Goal: Use online tool/utility: Use online tool/utility

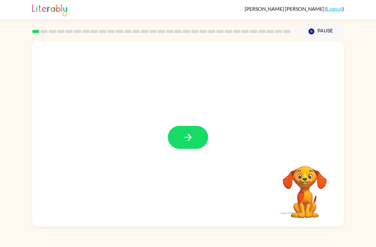
click at [189, 136] on icon "button" at bounding box center [188, 137] width 11 height 11
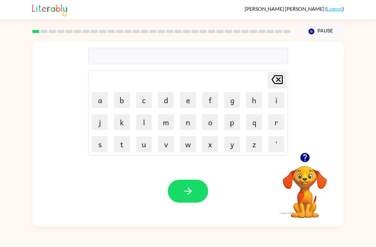
click at [303, 159] on icon "button" at bounding box center [304, 157] width 9 height 9
click at [127, 100] on button "b" at bounding box center [122, 100] width 16 height 16
click at [275, 81] on icon "[PERSON_NAME] last character input" at bounding box center [277, 79] width 15 height 15
click at [191, 148] on button "w" at bounding box center [188, 144] width 16 height 16
click at [210, 123] on button "o" at bounding box center [210, 122] width 16 height 16
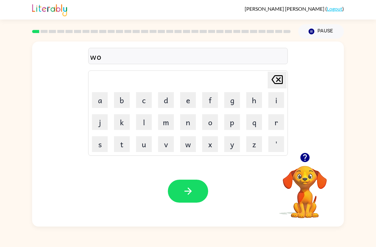
click at [273, 124] on button "r" at bounding box center [276, 122] width 16 height 16
click at [169, 103] on button "d" at bounding box center [166, 100] width 16 height 16
click at [194, 100] on button "e" at bounding box center [188, 100] width 16 height 16
click at [272, 122] on button "r" at bounding box center [276, 122] width 16 height 16
click at [195, 187] on button "button" at bounding box center [188, 191] width 40 height 23
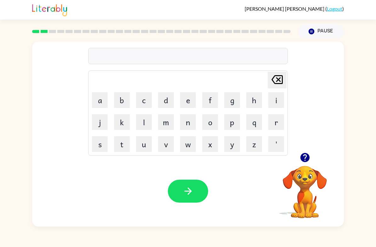
click at [272, 123] on button "r" at bounding box center [276, 122] width 16 height 16
click at [214, 123] on button "o" at bounding box center [210, 122] width 16 height 16
click at [144, 146] on button "u" at bounding box center [144, 144] width 16 height 16
click at [193, 125] on button "n" at bounding box center [188, 122] width 16 height 16
click at [169, 100] on button "d" at bounding box center [166, 100] width 16 height 16
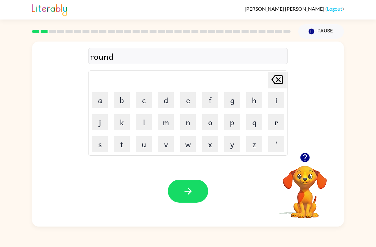
click at [174, 184] on button "button" at bounding box center [188, 191] width 40 height 23
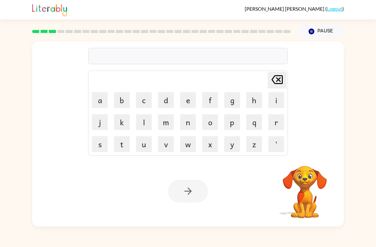
click at [171, 119] on button "m" at bounding box center [166, 122] width 16 height 16
click at [101, 101] on button "a" at bounding box center [100, 100] width 16 height 16
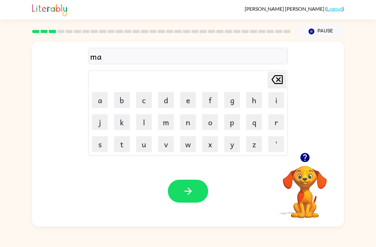
click at [147, 105] on button "c" at bounding box center [144, 100] width 16 height 16
click at [254, 99] on button "h" at bounding box center [254, 100] width 16 height 16
click at [270, 101] on button "i" at bounding box center [276, 100] width 16 height 16
click at [189, 125] on button "n" at bounding box center [188, 122] width 16 height 16
click at [187, 104] on button "e" at bounding box center [188, 100] width 16 height 16
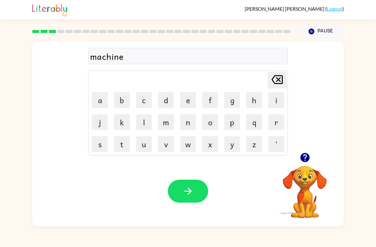
click at [181, 183] on button "button" at bounding box center [188, 191] width 40 height 23
click at [123, 142] on button "t" at bounding box center [122, 144] width 16 height 16
click at [272, 127] on button "r" at bounding box center [276, 122] width 16 height 16
click at [102, 102] on button "a" at bounding box center [100, 100] width 16 height 16
click at [174, 103] on button "d" at bounding box center [166, 100] width 16 height 16
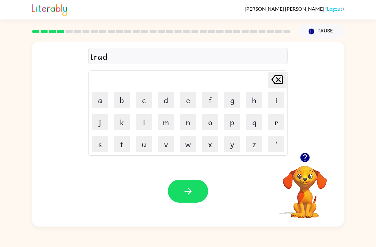
click at [194, 106] on button "e" at bounding box center [188, 100] width 16 height 16
click at [192, 189] on icon "button" at bounding box center [188, 191] width 11 height 11
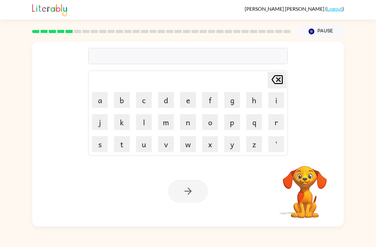
click at [169, 99] on button "d" at bounding box center [166, 100] width 16 height 16
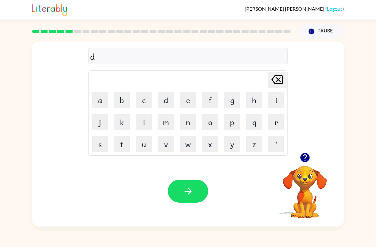
click at [187, 103] on button "e" at bounding box center [188, 100] width 16 height 16
click at [214, 101] on button "f" at bounding box center [210, 100] width 16 height 16
click at [188, 102] on button "e" at bounding box center [188, 100] width 16 height 16
click at [188, 122] on button "n" at bounding box center [188, 122] width 16 height 16
click at [107, 146] on button "s" at bounding box center [100, 144] width 16 height 16
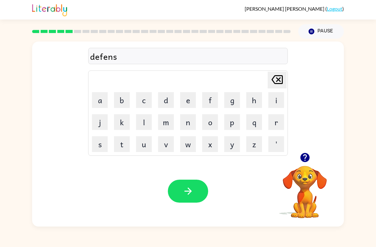
click at [270, 100] on button "i" at bounding box center [276, 100] width 16 height 16
click at [170, 148] on button "v" at bounding box center [166, 144] width 16 height 16
click at [142, 104] on button "c" at bounding box center [144, 100] width 16 height 16
click at [281, 83] on icon at bounding box center [276, 79] width 11 height 9
click at [193, 106] on button "e" at bounding box center [188, 100] width 16 height 16
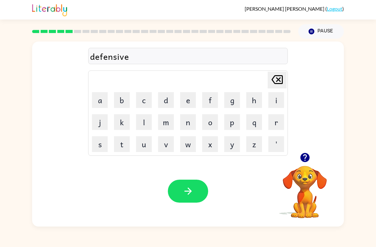
click at [190, 180] on button "button" at bounding box center [188, 191] width 40 height 23
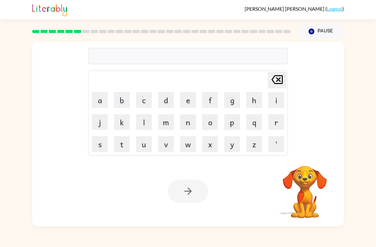
click at [169, 148] on button "v" at bounding box center [166, 144] width 16 height 16
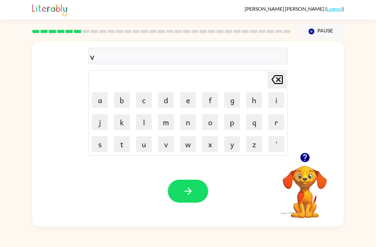
click at [94, 98] on button "a" at bounding box center [100, 100] width 16 height 16
click at [148, 100] on button "c" at bounding box center [144, 100] width 16 height 16
click at [280, 98] on button "i" at bounding box center [276, 100] width 16 height 16
click at [123, 147] on button "t" at bounding box center [122, 144] width 16 height 16
click at [100, 101] on button "a" at bounding box center [100, 100] width 16 height 16
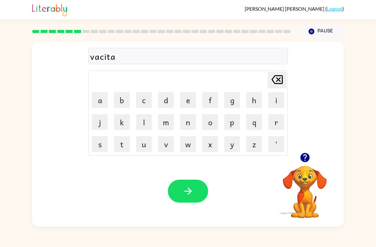
click at [129, 146] on button "t" at bounding box center [122, 144] width 16 height 16
click at [274, 100] on button "i" at bounding box center [276, 100] width 16 height 16
click at [214, 119] on button "o" at bounding box center [210, 122] width 16 height 16
click at [192, 123] on button "n" at bounding box center [188, 122] width 16 height 16
click at [185, 194] on icon "button" at bounding box center [188, 191] width 11 height 11
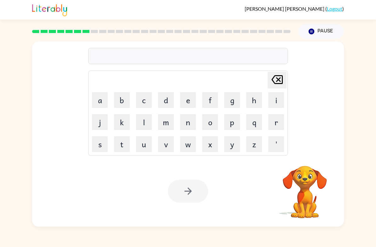
click at [230, 127] on button "p" at bounding box center [232, 122] width 16 height 16
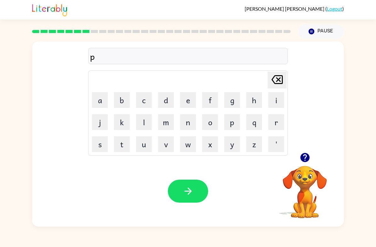
click at [190, 98] on button "e" at bounding box center [188, 100] width 16 height 16
click at [169, 101] on button "d" at bounding box center [166, 100] width 16 height 16
click at [150, 124] on button "l" at bounding box center [144, 122] width 16 height 16
click at [194, 101] on button "e" at bounding box center [188, 100] width 16 height 16
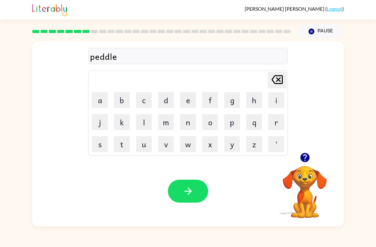
click at [184, 187] on icon "button" at bounding box center [188, 191] width 11 height 11
click at [298, 159] on button "button" at bounding box center [305, 158] width 16 height 16
click at [170, 122] on button "m" at bounding box center [166, 122] width 16 height 16
click at [268, 103] on button "i" at bounding box center [276, 100] width 16 height 16
click at [271, 125] on button "r" at bounding box center [276, 122] width 16 height 16
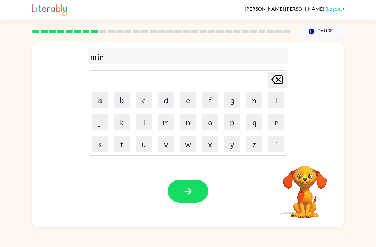
click at [104, 98] on button "a" at bounding box center [100, 100] width 16 height 16
click at [149, 102] on button "c" at bounding box center [144, 100] width 16 height 16
click at [147, 120] on button "l" at bounding box center [144, 122] width 16 height 16
click at [193, 99] on button "e" at bounding box center [188, 100] width 16 height 16
click at [183, 191] on icon "button" at bounding box center [188, 191] width 11 height 11
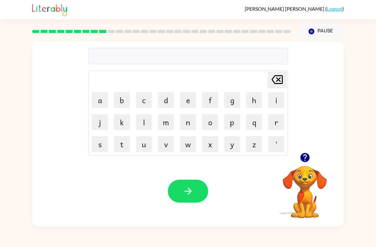
click at [166, 125] on button "m" at bounding box center [166, 122] width 16 height 16
click at [274, 99] on button "i" at bounding box center [276, 100] width 16 height 16
click at [164, 103] on button "d" at bounding box center [166, 100] width 16 height 16
click at [166, 122] on button "m" at bounding box center [166, 122] width 16 height 16
click at [208, 126] on button "o" at bounding box center [210, 122] width 16 height 16
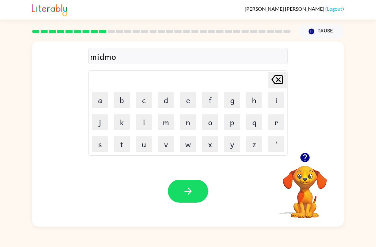
click at [276, 123] on button "r" at bounding box center [276, 122] width 16 height 16
click at [184, 126] on button "n" at bounding box center [188, 122] width 16 height 16
click at [193, 124] on button "n" at bounding box center [188, 122] width 16 height 16
click at [234, 98] on button "g" at bounding box center [232, 100] width 16 height 16
click at [192, 193] on icon "button" at bounding box center [188, 191] width 11 height 11
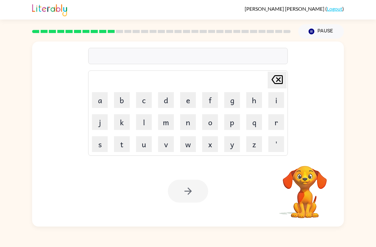
click at [169, 101] on button "d" at bounding box center [166, 100] width 16 height 16
click at [274, 100] on button "i" at bounding box center [276, 100] width 16 height 16
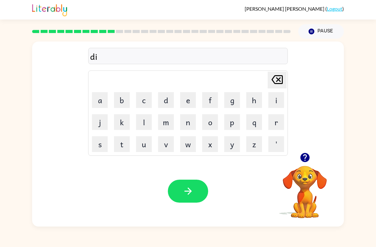
click at [95, 148] on button "s" at bounding box center [100, 144] width 16 height 16
click at [120, 148] on button "t" at bounding box center [122, 144] width 16 height 16
click at [290, 120] on div "dist Delete Delete last character input a b c d e f g h i j k l m n o p q r s t…" at bounding box center [188, 97] width 312 height 111
click at [277, 125] on button "r" at bounding box center [276, 122] width 16 height 16
click at [142, 148] on button "u" at bounding box center [144, 144] width 16 height 16
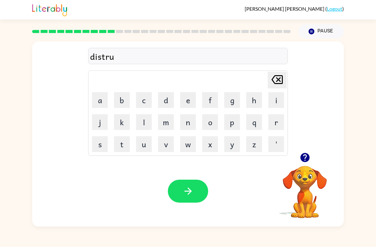
click at [103, 146] on button "s" at bounding box center [100, 144] width 16 height 16
click at [120, 147] on button "t" at bounding box center [122, 144] width 16 height 16
click at [189, 192] on icon "button" at bounding box center [187, 191] width 7 height 7
click at [273, 124] on button "r" at bounding box center [276, 122] width 16 height 16
click at [209, 123] on button "o" at bounding box center [210, 122] width 16 height 16
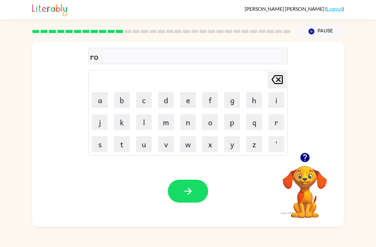
click at [99, 99] on button "a" at bounding box center [100, 100] width 16 height 16
click at [163, 106] on button "d" at bounding box center [166, 100] width 16 height 16
click at [192, 182] on button "button" at bounding box center [188, 191] width 40 height 23
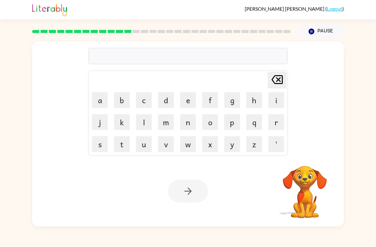
click at [144, 149] on button "u" at bounding box center [144, 144] width 16 height 16
click at [233, 124] on button "p" at bounding box center [232, 122] width 16 height 16
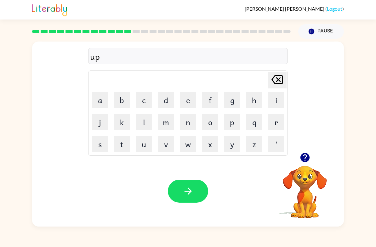
click at [237, 99] on button "g" at bounding box center [232, 100] width 16 height 16
click at [271, 124] on button "r" at bounding box center [276, 122] width 16 height 16
click at [96, 100] on button "a" at bounding box center [100, 100] width 16 height 16
click at [172, 103] on button "d" at bounding box center [166, 100] width 16 height 16
click at [190, 102] on button "e" at bounding box center [188, 100] width 16 height 16
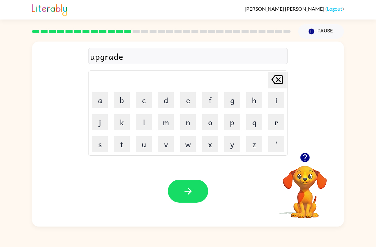
click at [179, 191] on button "button" at bounding box center [188, 191] width 40 height 23
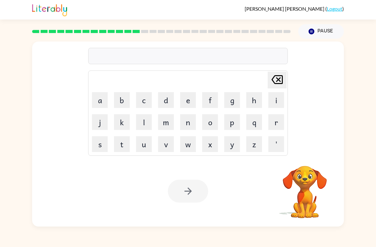
click at [160, 125] on button "m" at bounding box center [166, 122] width 16 height 16
click at [98, 102] on button "a" at bounding box center [100, 100] width 16 height 16
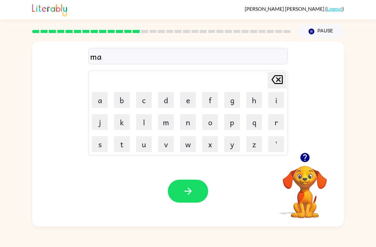
click at [231, 102] on button "g" at bounding box center [232, 100] width 16 height 16
click at [188, 126] on button "n" at bounding box center [188, 122] width 16 height 16
click at [183, 102] on button "e" at bounding box center [188, 100] width 16 height 16
click at [100, 147] on button "s" at bounding box center [100, 144] width 16 height 16
click at [100, 146] on button "s" at bounding box center [100, 144] width 16 height 16
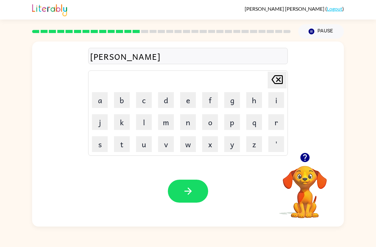
click at [185, 188] on icon "button" at bounding box center [188, 191] width 11 height 11
click at [124, 102] on button "b" at bounding box center [122, 100] width 16 height 16
click at [208, 126] on button "o" at bounding box center [210, 122] width 16 height 16
click at [185, 147] on button "w" at bounding box center [188, 144] width 16 height 16
click at [183, 105] on button "e" at bounding box center [188, 100] width 16 height 16
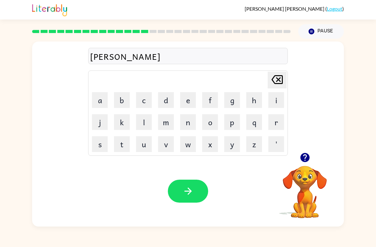
click at [272, 88] on div "[PERSON_NAME] last character input" at bounding box center [277, 80] width 15 height 16
click at [191, 125] on button "n" at bounding box center [188, 122] width 16 height 16
click at [193, 103] on button "e" at bounding box center [188, 100] width 16 height 16
click at [104, 142] on button "s" at bounding box center [100, 144] width 16 height 16
click at [97, 145] on button "s" at bounding box center [100, 144] width 16 height 16
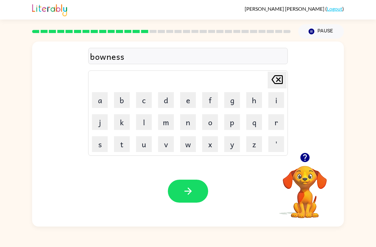
click at [188, 192] on icon "button" at bounding box center [188, 191] width 11 height 11
click at [99, 148] on button "s" at bounding box center [100, 144] width 16 height 16
click at [185, 150] on button "w" at bounding box center [188, 144] width 16 height 16
click at [209, 126] on button "o" at bounding box center [210, 122] width 16 height 16
click at [282, 121] on button "r" at bounding box center [276, 122] width 16 height 16
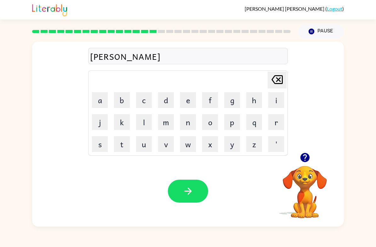
click at [166, 119] on button "m" at bounding box center [166, 122] width 16 height 16
click at [186, 183] on button "button" at bounding box center [188, 191] width 40 height 23
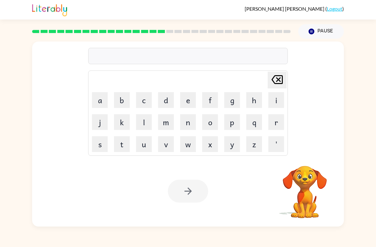
click at [271, 126] on button "r" at bounding box center [276, 122] width 16 height 16
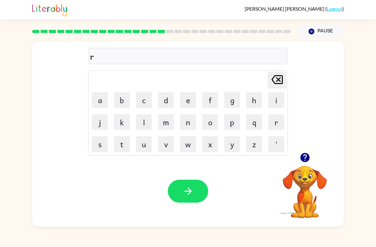
click at [281, 80] on icon "[PERSON_NAME] last character input" at bounding box center [277, 79] width 15 height 15
click at [305, 153] on icon "button" at bounding box center [305, 157] width 11 height 11
click at [233, 101] on button "g" at bounding box center [232, 100] width 16 height 16
click at [276, 122] on button "r" at bounding box center [276, 122] width 16 height 16
click at [97, 100] on button "a" at bounding box center [100, 100] width 16 height 16
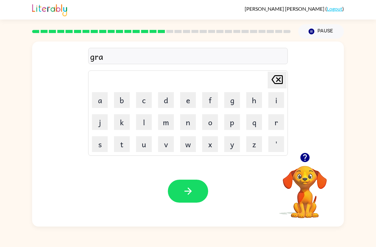
click at [164, 123] on button "m" at bounding box center [166, 122] width 16 height 16
click at [186, 196] on icon "button" at bounding box center [188, 191] width 11 height 11
click at [120, 99] on button "b" at bounding box center [122, 100] width 16 height 16
click at [273, 126] on button "r" at bounding box center [276, 122] width 16 height 16
click at [187, 101] on button "e" at bounding box center [188, 100] width 16 height 16
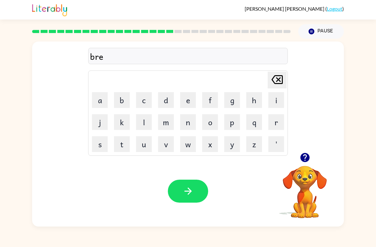
click at [96, 101] on button "a" at bounding box center [100, 100] width 16 height 16
click at [166, 124] on button "m" at bounding box center [166, 122] width 16 height 16
click at [268, 100] on button "i" at bounding box center [276, 100] width 16 height 16
click at [188, 121] on button "n" at bounding box center [188, 122] width 16 height 16
click at [231, 103] on button "g" at bounding box center [232, 100] width 16 height 16
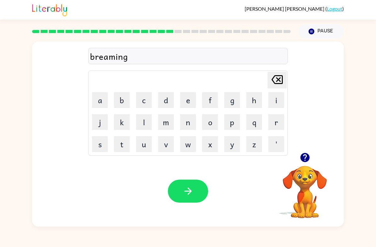
click at [188, 196] on icon "button" at bounding box center [188, 191] width 11 height 11
click at [311, 158] on button "button" at bounding box center [305, 158] width 16 height 16
click at [272, 124] on button "r" at bounding box center [276, 122] width 16 height 16
click at [190, 102] on button "e" at bounding box center [188, 100] width 16 height 16
click at [104, 102] on button "a" at bounding box center [100, 100] width 16 height 16
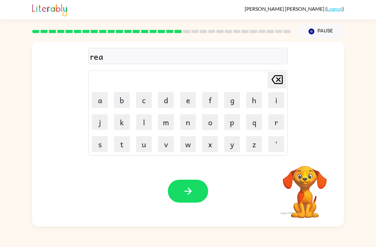
click at [105, 148] on button "s" at bounding box center [100, 144] width 16 height 16
click at [127, 125] on button "k" at bounding box center [122, 122] width 16 height 16
click at [191, 103] on button "e" at bounding box center [188, 100] width 16 height 16
click at [102, 104] on button "a" at bounding box center [100, 100] width 16 height 16
click at [102, 149] on button "s" at bounding box center [100, 144] width 16 height 16
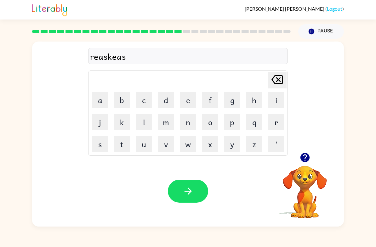
click at [125, 146] on button "t" at bounding box center [122, 144] width 16 height 16
click at [198, 190] on button "button" at bounding box center [188, 191] width 40 height 23
click at [95, 100] on button "a" at bounding box center [100, 100] width 16 height 16
click at [269, 123] on button "r" at bounding box center [276, 122] width 16 height 16
click at [226, 103] on button "g" at bounding box center [232, 100] width 16 height 16
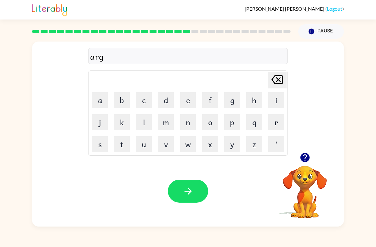
click at [186, 105] on button "e" at bounding box center [188, 100] width 16 height 16
click at [295, 161] on div at bounding box center [304, 158] width 63 height 16
click at [301, 162] on icon "button" at bounding box center [305, 157] width 11 height 11
click at [186, 149] on button "w" at bounding box center [188, 144] width 16 height 16
click at [99, 97] on button "a" at bounding box center [100, 100] width 16 height 16
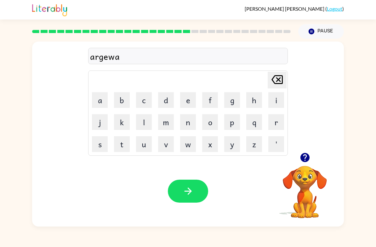
click at [232, 145] on button "y" at bounding box center [232, 144] width 16 height 16
click at [195, 201] on button "button" at bounding box center [188, 191] width 40 height 23
click at [208, 107] on button "f" at bounding box center [210, 100] width 16 height 16
click at [212, 124] on button "o" at bounding box center [210, 122] width 16 height 16
click at [147, 128] on button "l" at bounding box center [144, 122] width 16 height 16
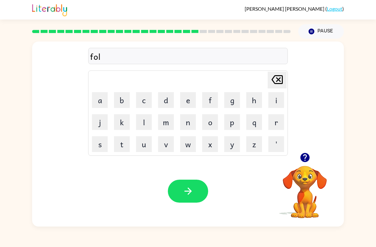
click at [146, 128] on button "l" at bounding box center [144, 122] width 16 height 16
click at [211, 127] on button "o" at bounding box center [210, 122] width 16 height 16
click at [187, 145] on button "w" at bounding box center [188, 144] width 16 height 16
click at [184, 196] on icon "button" at bounding box center [188, 191] width 11 height 11
click at [101, 145] on button "s" at bounding box center [100, 144] width 16 height 16
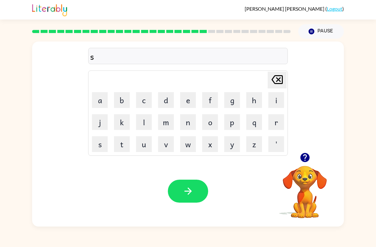
click at [190, 99] on button "e" at bounding box center [188, 100] width 16 height 16
click at [188, 124] on button "n" at bounding box center [188, 122] width 16 height 16
click at [122, 146] on button "t" at bounding box center [122, 144] width 16 height 16
click at [187, 102] on button "e" at bounding box center [188, 100] width 16 height 16
click at [229, 128] on button "p" at bounding box center [232, 122] width 16 height 16
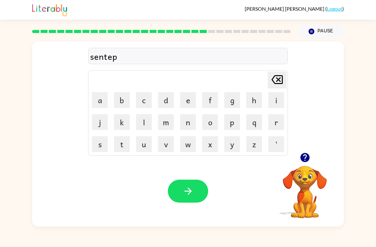
click at [273, 99] on button "i" at bounding box center [276, 100] width 16 height 16
click at [185, 103] on button "e" at bounding box center [188, 100] width 16 height 16
click at [189, 188] on icon "button" at bounding box center [188, 191] width 11 height 11
click at [104, 144] on button "s" at bounding box center [100, 144] width 16 height 16
click at [268, 100] on button "i" at bounding box center [276, 100] width 16 height 16
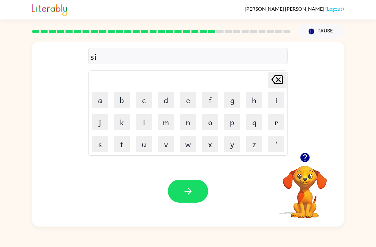
click at [103, 150] on button "s" at bounding box center [100, 144] width 16 height 16
click at [123, 145] on button "t" at bounding box center [122, 144] width 16 height 16
click at [107, 104] on button "a" at bounding box center [100, 100] width 16 height 16
click at [273, 100] on button "i" at bounding box center [276, 100] width 16 height 16
click at [189, 128] on button "n" at bounding box center [188, 122] width 16 height 16
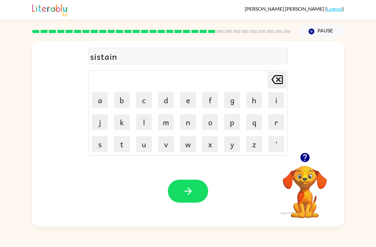
click at [181, 198] on button "button" at bounding box center [188, 191] width 40 height 23
click at [210, 104] on button "f" at bounding box center [210, 100] width 16 height 16
click at [208, 124] on button "o" at bounding box center [210, 122] width 16 height 16
click at [274, 126] on button "r" at bounding box center [276, 122] width 16 height 16
click at [184, 149] on button "w" at bounding box center [188, 144] width 16 height 16
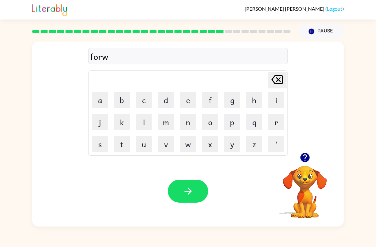
click at [209, 128] on button "o" at bounding box center [210, 122] width 16 height 16
click at [278, 127] on button "r" at bounding box center [276, 122] width 16 height 16
click at [165, 100] on button "d" at bounding box center [166, 100] width 16 height 16
click at [191, 192] on icon "button" at bounding box center [188, 191] width 11 height 11
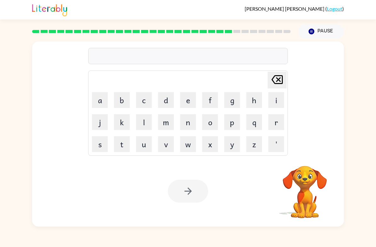
click at [268, 127] on button "r" at bounding box center [276, 122] width 16 height 16
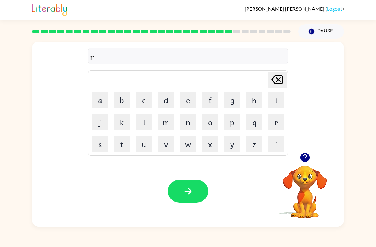
click at [187, 100] on button "e" at bounding box center [188, 100] width 16 height 16
click at [146, 122] on button "l" at bounding box center [144, 122] width 16 height 16
click at [98, 100] on button "a" at bounding box center [100, 100] width 16 height 16
click at [118, 152] on button "t" at bounding box center [122, 144] width 16 height 16
click at [191, 103] on button "e" at bounding box center [188, 100] width 16 height 16
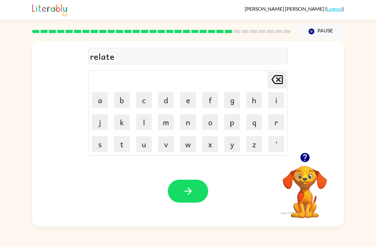
click at [162, 105] on button "d" at bounding box center [166, 100] width 16 height 16
click at [185, 189] on icon "button" at bounding box center [188, 191] width 11 height 11
click at [229, 100] on button "g" at bounding box center [232, 100] width 16 height 16
click at [209, 122] on button "o" at bounding box center [210, 122] width 16 height 16
click at [120, 98] on button "b" at bounding box center [122, 100] width 16 height 16
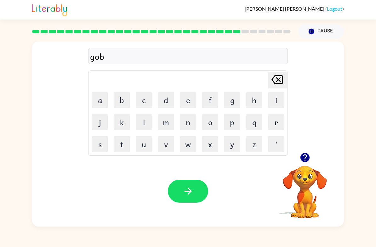
click at [140, 123] on button "l" at bounding box center [144, 122] width 16 height 16
click at [276, 98] on button "i" at bounding box center [276, 100] width 16 height 16
click at [187, 121] on button "n" at bounding box center [188, 122] width 16 height 16
click at [190, 194] on icon "button" at bounding box center [188, 191] width 11 height 11
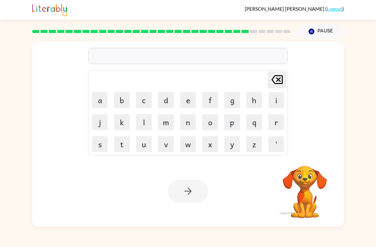
click at [280, 124] on button "r" at bounding box center [276, 122] width 16 height 16
click at [277, 125] on button "r" at bounding box center [276, 122] width 16 height 16
click at [274, 122] on button "r" at bounding box center [276, 122] width 16 height 16
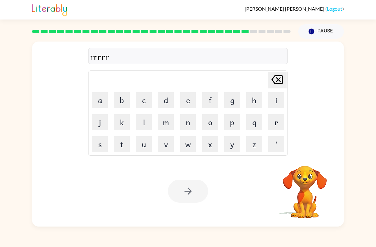
click at [274, 122] on button "r" at bounding box center [276, 122] width 16 height 16
click at [275, 122] on button "r" at bounding box center [276, 122] width 16 height 16
click at [274, 123] on button "r" at bounding box center [276, 122] width 16 height 16
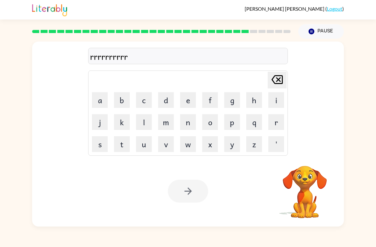
click at [274, 123] on button "r" at bounding box center [276, 122] width 16 height 16
click at [274, 124] on button "r" at bounding box center [276, 122] width 16 height 16
click at [274, 123] on button "r" at bounding box center [276, 122] width 16 height 16
click at [276, 126] on button "r" at bounding box center [276, 122] width 16 height 16
click at [271, 127] on button "r" at bounding box center [276, 122] width 16 height 16
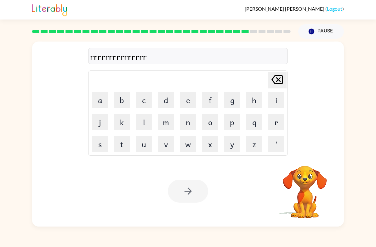
click at [271, 127] on button "r" at bounding box center [276, 122] width 16 height 16
click at [277, 124] on button "r" at bounding box center [276, 122] width 16 height 16
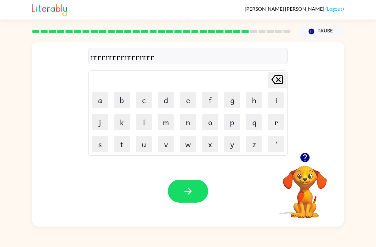
click at [277, 124] on button "r" at bounding box center [276, 122] width 16 height 16
click at [271, 125] on button "r" at bounding box center [276, 122] width 16 height 16
click at [275, 125] on button "r" at bounding box center [276, 122] width 16 height 16
click at [273, 126] on button "r" at bounding box center [276, 122] width 16 height 16
click at [280, 79] on icon at bounding box center [276, 79] width 11 height 9
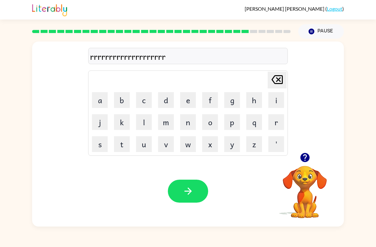
click at [277, 83] on icon "[PERSON_NAME] last character input" at bounding box center [277, 79] width 15 height 15
click at [278, 82] on icon "[PERSON_NAME] last character input" at bounding box center [277, 79] width 15 height 15
click at [278, 81] on icon at bounding box center [276, 79] width 11 height 9
click at [278, 82] on icon "[PERSON_NAME] last character input" at bounding box center [277, 79] width 15 height 15
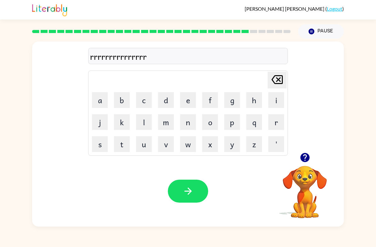
click at [278, 82] on icon "[PERSON_NAME] last character input" at bounding box center [277, 79] width 15 height 15
click at [277, 83] on icon "[PERSON_NAME] last character input" at bounding box center [277, 79] width 15 height 15
click at [281, 81] on icon "[PERSON_NAME] last character input" at bounding box center [277, 79] width 15 height 15
click at [280, 81] on icon "[PERSON_NAME] last character input" at bounding box center [277, 79] width 15 height 15
click at [279, 82] on icon "[PERSON_NAME] last character input" at bounding box center [277, 79] width 15 height 15
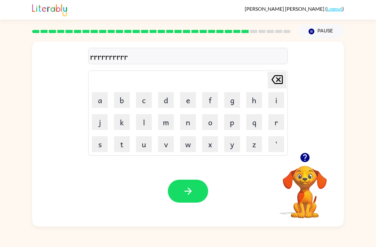
click at [279, 82] on icon "[PERSON_NAME] last character input" at bounding box center [277, 79] width 15 height 15
click at [279, 83] on icon "[PERSON_NAME] last character input" at bounding box center [277, 79] width 15 height 15
click at [278, 83] on icon "[PERSON_NAME] last character input" at bounding box center [277, 79] width 15 height 15
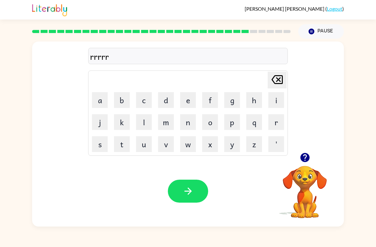
click at [277, 85] on icon "[PERSON_NAME] last character input" at bounding box center [277, 79] width 15 height 15
click at [277, 84] on icon at bounding box center [276, 79] width 11 height 9
click at [277, 82] on icon at bounding box center [276, 79] width 11 height 9
click at [278, 82] on icon "[PERSON_NAME] last character input" at bounding box center [277, 79] width 15 height 15
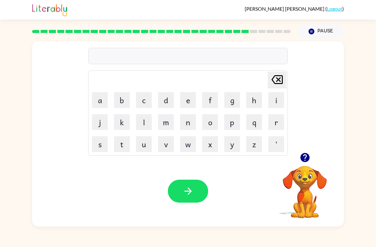
click at [277, 82] on icon "[PERSON_NAME] last character input" at bounding box center [277, 79] width 15 height 15
click at [308, 162] on icon "button" at bounding box center [305, 157] width 11 height 11
click at [151, 120] on button "l" at bounding box center [144, 122] width 16 height 16
click at [211, 124] on button "o" at bounding box center [210, 122] width 16 height 16
click at [168, 126] on button "m" at bounding box center [166, 122] width 16 height 16
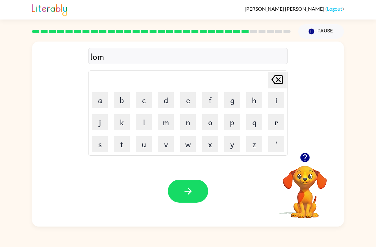
click at [127, 101] on button "b" at bounding box center [122, 100] width 16 height 16
click at [188, 98] on button "e" at bounding box center [188, 100] width 16 height 16
click at [276, 123] on button "r" at bounding box center [276, 122] width 16 height 16
click at [101, 124] on button "j" at bounding box center [100, 122] width 16 height 16
click at [101, 100] on button "a" at bounding box center [100, 100] width 16 height 16
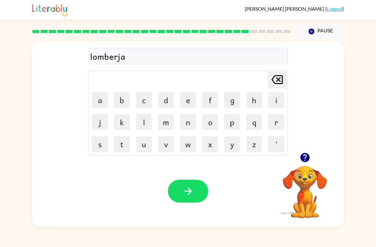
click at [139, 102] on button "c" at bounding box center [144, 100] width 16 height 16
click at [123, 120] on button "k" at bounding box center [122, 122] width 16 height 16
click at [184, 185] on button "button" at bounding box center [188, 191] width 40 height 23
click at [302, 154] on icon "button" at bounding box center [305, 157] width 11 height 11
click at [236, 123] on button "p" at bounding box center [232, 122] width 16 height 16
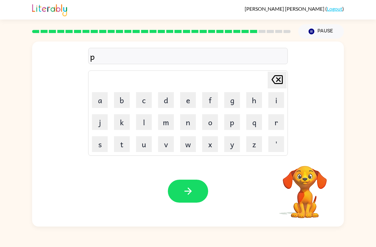
click at [99, 100] on button "a" at bounding box center [100, 100] width 16 height 16
click at [277, 122] on button "r" at bounding box center [276, 122] width 16 height 16
click at [144, 103] on button "c" at bounding box center [144, 100] width 16 height 16
click at [186, 103] on button "e" at bounding box center [188, 100] width 16 height 16
click at [189, 183] on button "button" at bounding box center [188, 191] width 40 height 23
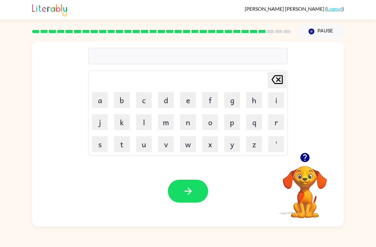
click at [121, 148] on button "t" at bounding box center [122, 144] width 16 height 16
click at [254, 102] on button "h" at bounding box center [254, 100] width 16 height 16
click at [270, 101] on button "i" at bounding box center [276, 100] width 16 height 16
click at [190, 125] on button "n" at bounding box center [188, 122] width 16 height 16
click at [183, 191] on icon "button" at bounding box center [188, 191] width 11 height 11
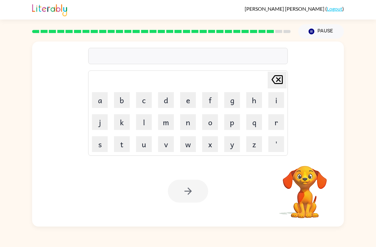
click at [107, 146] on button "s" at bounding box center [100, 144] width 16 height 16
click at [272, 101] on button "i" at bounding box center [276, 100] width 16 height 16
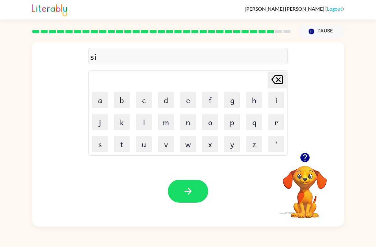
click at [146, 123] on button "l" at bounding box center [144, 122] width 16 height 16
click at [167, 147] on button "v" at bounding box center [166, 144] width 16 height 16
click at [189, 100] on button "e" at bounding box center [188, 100] width 16 height 16
click at [272, 128] on button "r" at bounding box center [276, 122] width 16 height 16
click at [187, 146] on button "w" at bounding box center [188, 144] width 16 height 16
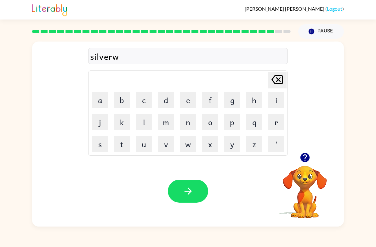
click at [100, 98] on button "a" at bounding box center [100, 100] width 16 height 16
click at [230, 149] on button "y" at bounding box center [232, 144] width 16 height 16
click at [197, 199] on button "button" at bounding box center [188, 191] width 40 height 23
click at [145, 147] on button "u" at bounding box center [144, 144] width 16 height 16
click at [188, 124] on button "n" at bounding box center [188, 122] width 16 height 16
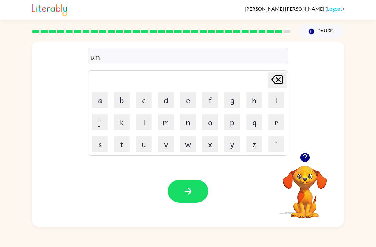
click at [92, 99] on button "a" at bounding box center [100, 100] width 16 height 16
click at [209, 103] on button "f" at bounding box center [210, 100] width 16 height 16
click at [274, 124] on button "r" at bounding box center [276, 122] width 16 height 16
click at [106, 98] on button "a" at bounding box center [100, 100] width 16 height 16
click at [269, 99] on button "i" at bounding box center [276, 100] width 16 height 16
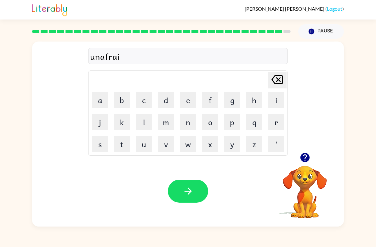
click at [163, 103] on button "d" at bounding box center [166, 100] width 16 height 16
click at [188, 184] on button "button" at bounding box center [188, 191] width 40 height 23
